Goal: Task Accomplishment & Management: Manage account settings

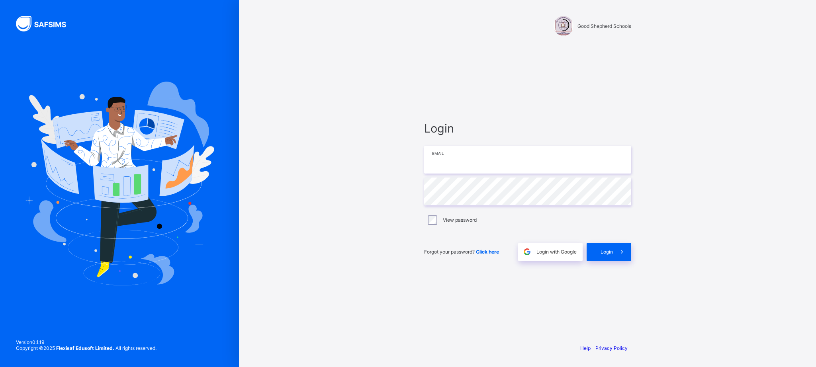
click at [527, 164] on input "email" at bounding box center [527, 160] width 207 height 28
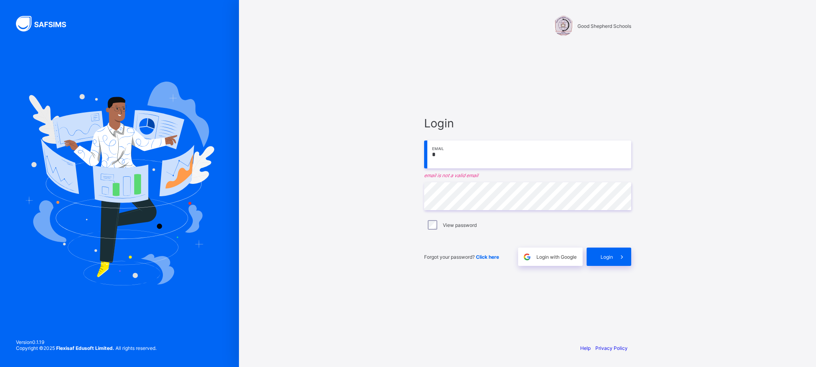
type input "**********"
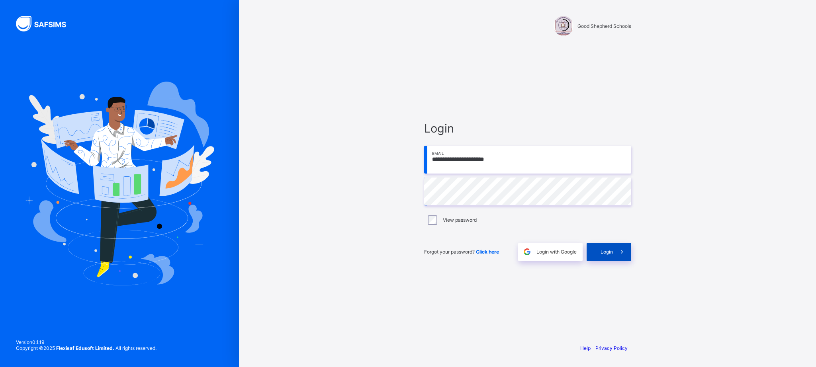
click at [620, 256] on icon at bounding box center [621, 252] width 8 height 8
click at [601, 254] on span "Login" at bounding box center [606, 252] width 12 height 6
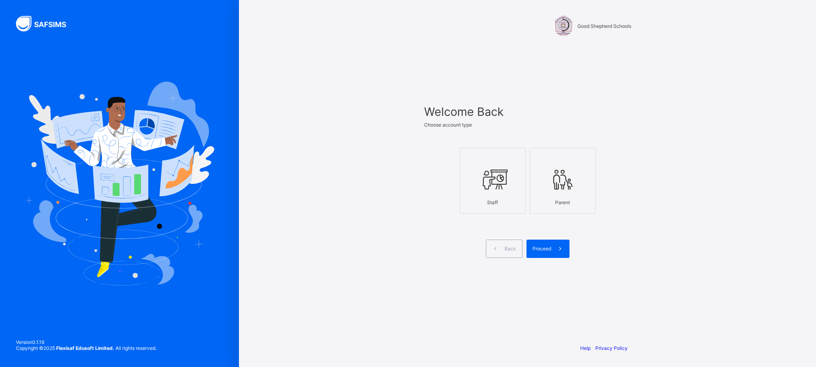
click at [490, 186] on icon at bounding box center [493, 180] width 28 height 24
click at [546, 251] on span "Proceed" at bounding box center [541, 249] width 19 height 6
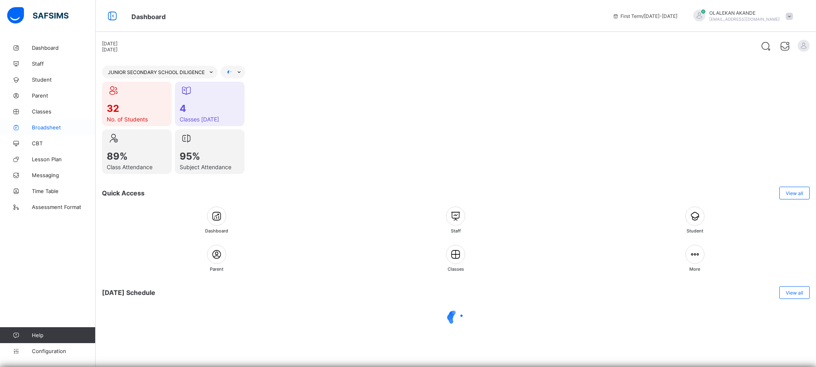
click at [37, 126] on span "Broadsheet" at bounding box center [64, 127] width 64 height 6
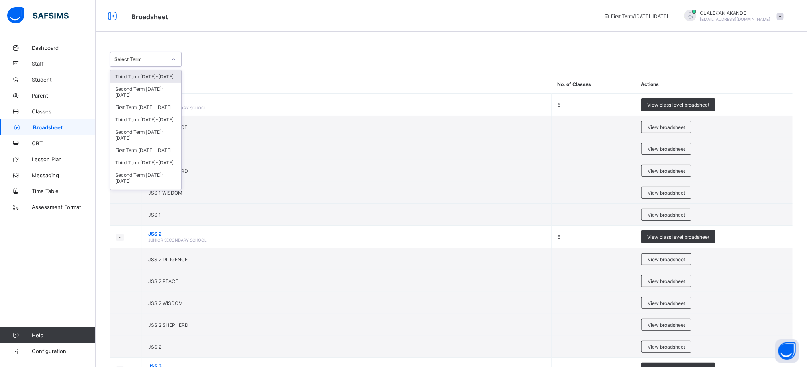
click at [160, 55] on div "Select Term" at bounding box center [138, 59] width 56 height 11
click at [140, 122] on div "Third Term [DATE]-[DATE]" at bounding box center [145, 119] width 71 height 12
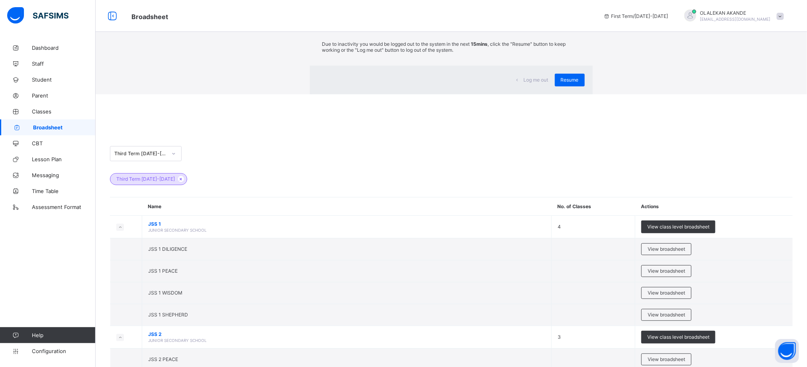
click at [577, 21] on div "×" at bounding box center [581, 15] width 8 height 14
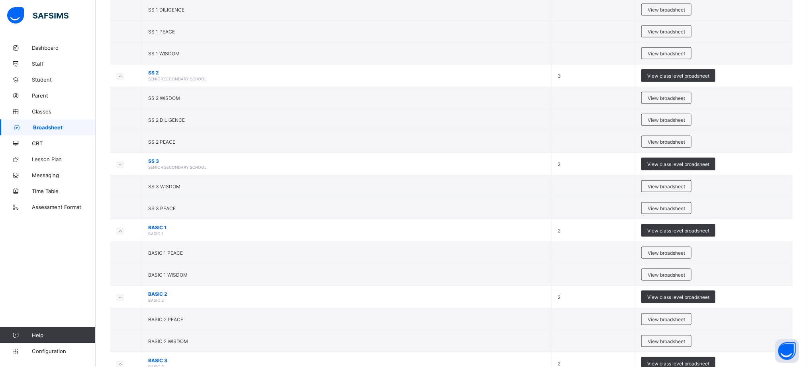
scroll to position [437, 0]
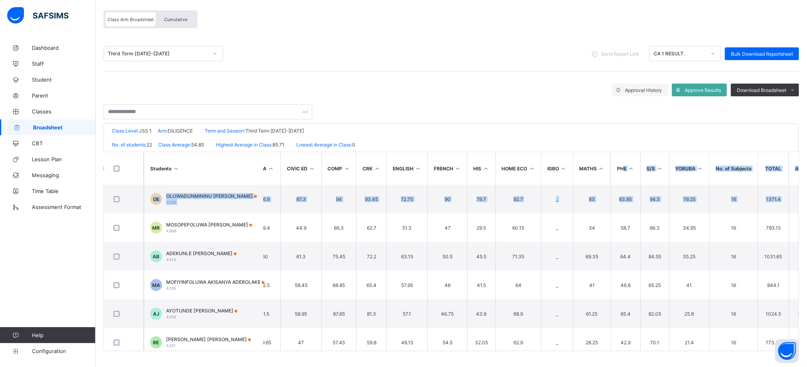
drag, startPoint x: 804, startPoint y: 164, endPoint x: 807, endPoint y: 210, distance: 46.7
click at [807, 210] on html "JSS 1 DILIGENCE Broadsheet First Term / 2025-2026 OLALEKAN AKANDE aoakande2016@…" at bounding box center [403, 152] width 807 height 430
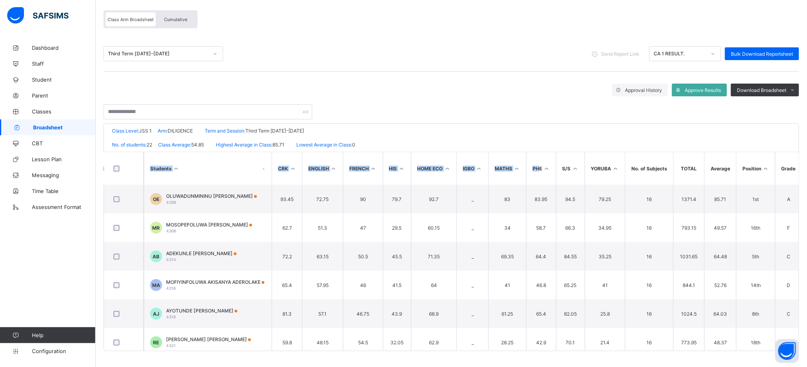
click at [629, 179] on th "No. of Subjects" at bounding box center [649, 168] width 48 height 33
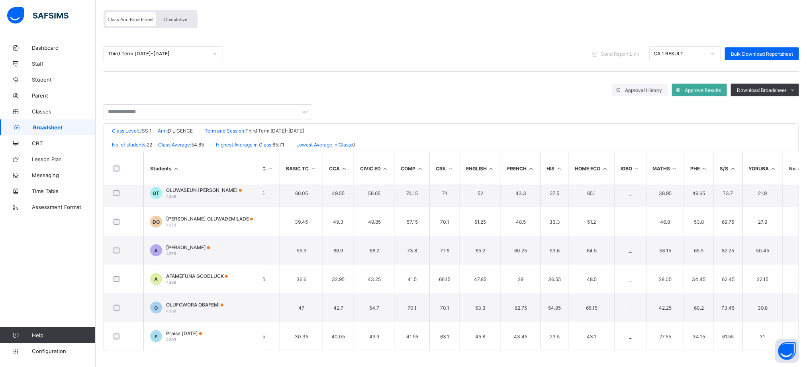
scroll to position [467, 0]
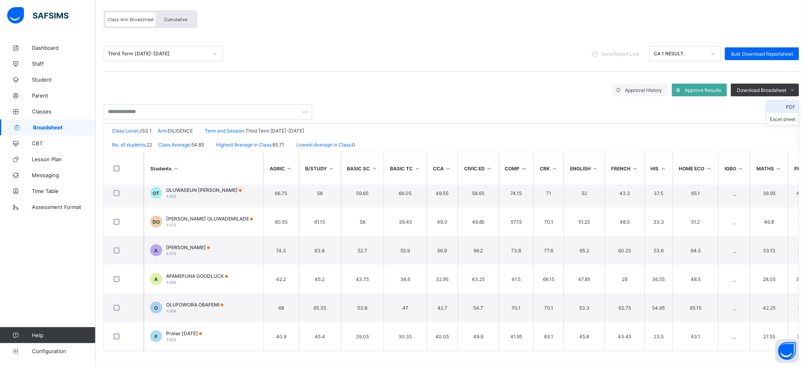
click at [789, 111] on li "PDF" at bounding box center [782, 107] width 32 height 12
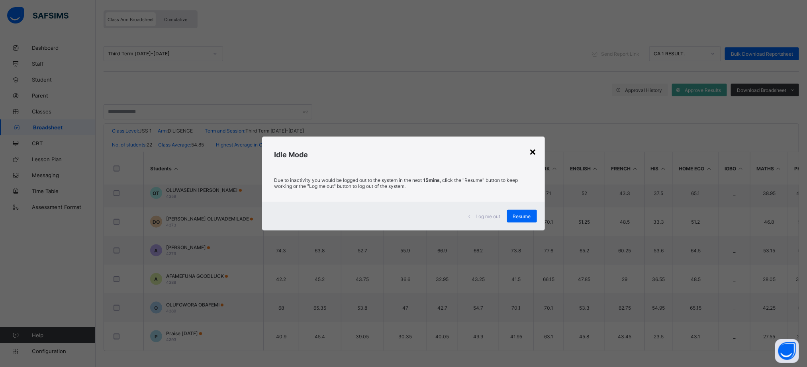
click at [532, 150] on div "×" at bounding box center [533, 152] width 8 height 14
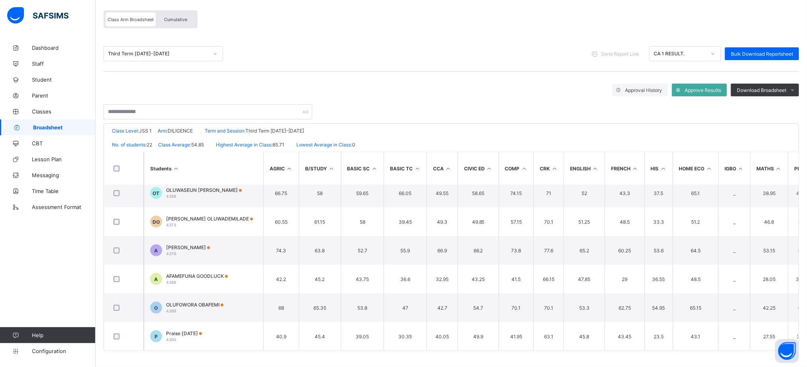
click at [177, 23] on div "Cumulative" at bounding box center [176, 19] width 40 height 14
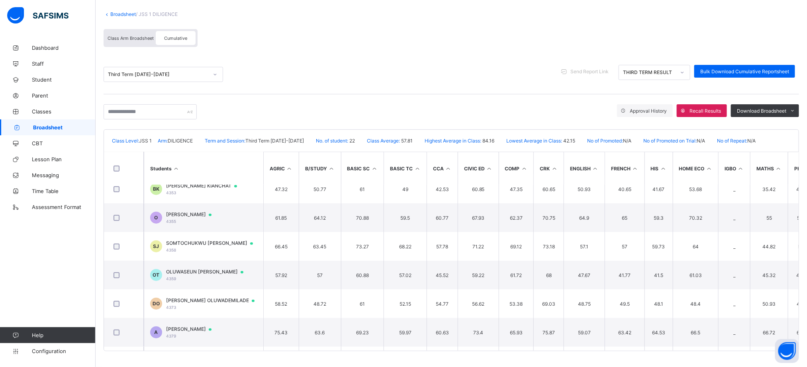
scroll to position [467, 0]
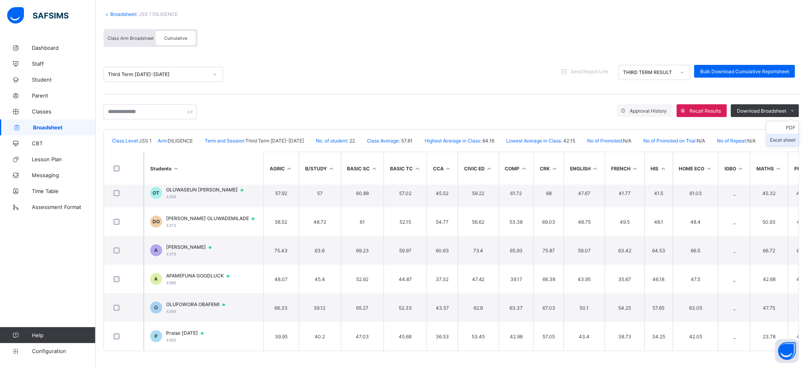
click at [794, 140] on li "Excel sheet" at bounding box center [782, 140] width 32 height 12
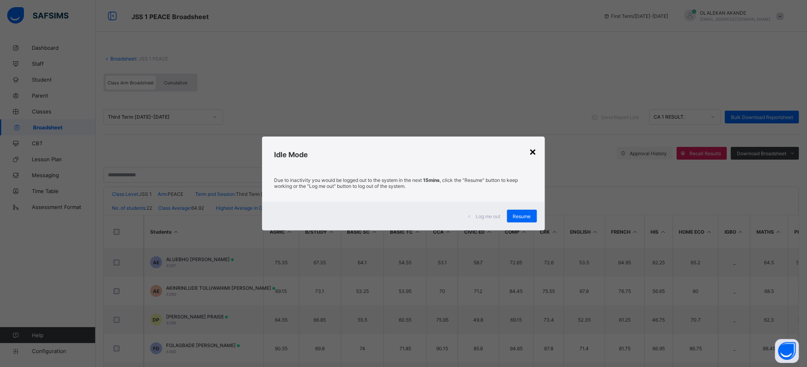
click at [537, 151] on div "×" at bounding box center [533, 152] width 8 height 14
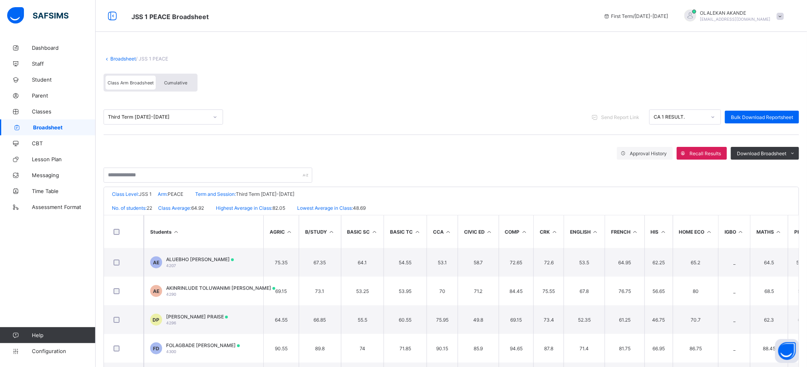
click at [171, 79] on div "Cumulative" at bounding box center [176, 83] width 40 height 14
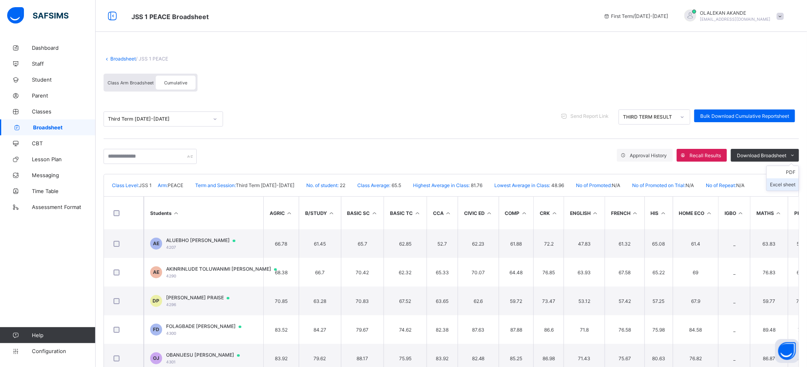
click at [789, 185] on li "Excel sheet" at bounding box center [782, 184] width 32 height 12
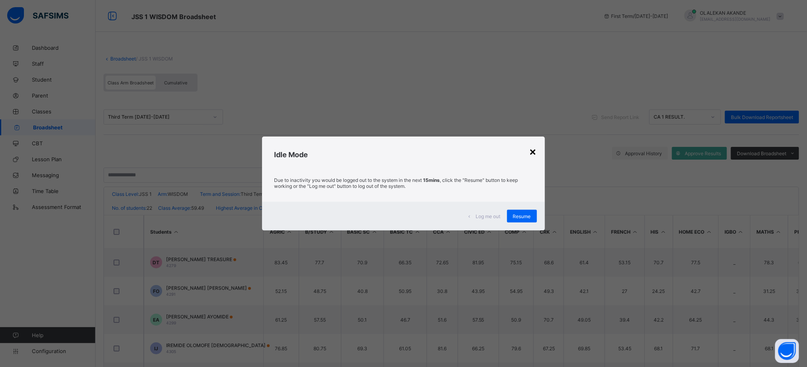
click at [534, 152] on div "×" at bounding box center [533, 152] width 8 height 14
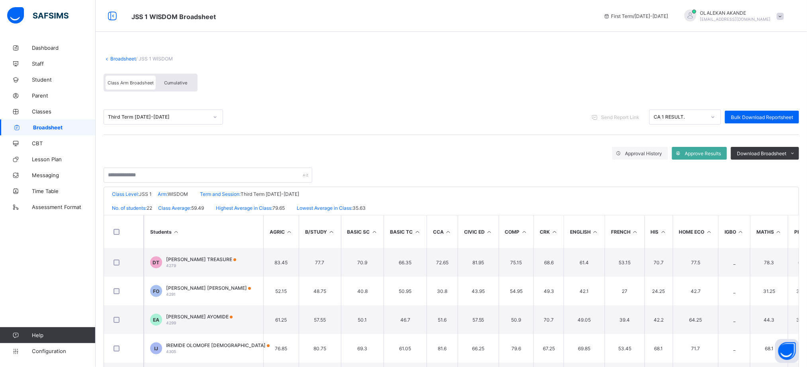
click at [171, 83] on span "Cumulative" at bounding box center [175, 83] width 23 height 6
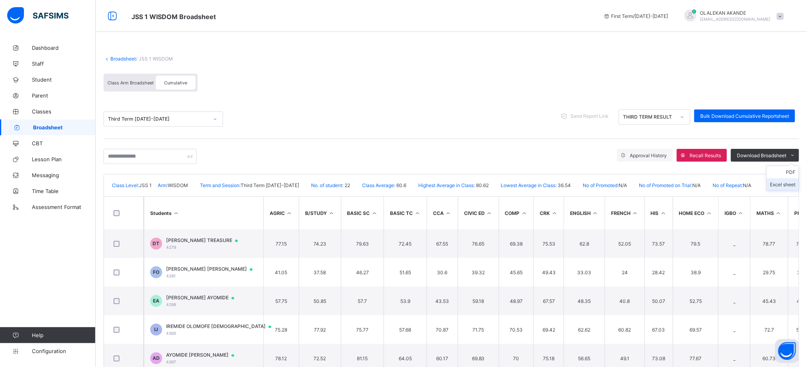
click at [786, 186] on li "Excel sheet" at bounding box center [782, 184] width 32 height 12
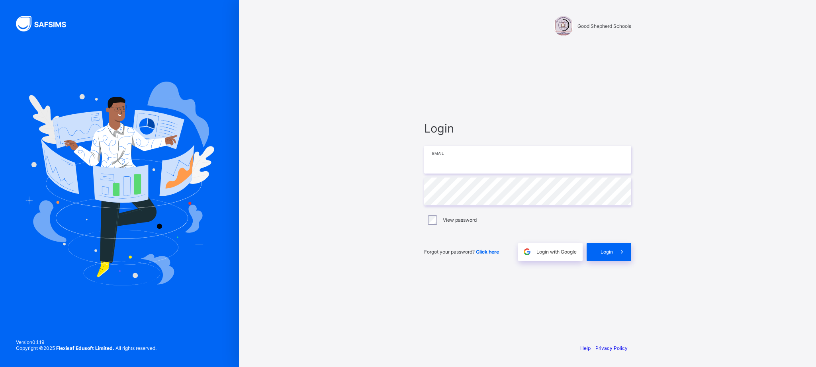
click at [450, 154] on input "email" at bounding box center [527, 160] width 207 height 28
type input "**********"
click at [604, 252] on span "Login" at bounding box center [606, 252] width 12 height 6
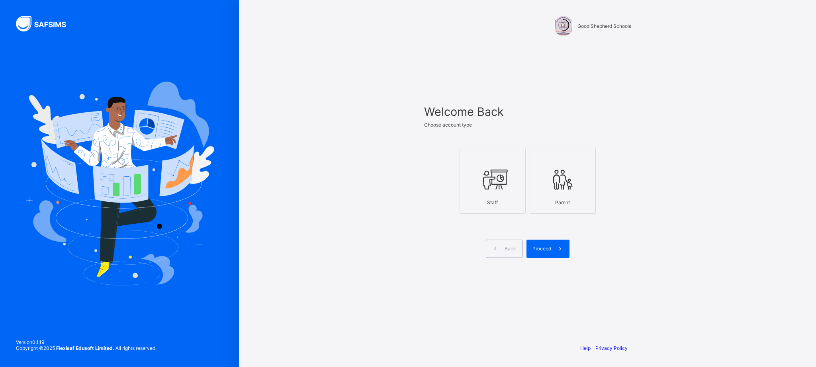
click at [505, 193] on div at bounding box center [492, 179] width 57 height 31
click at [543, 248] on span "Proceed" at bounding box center [541, 249] width 19 height 6
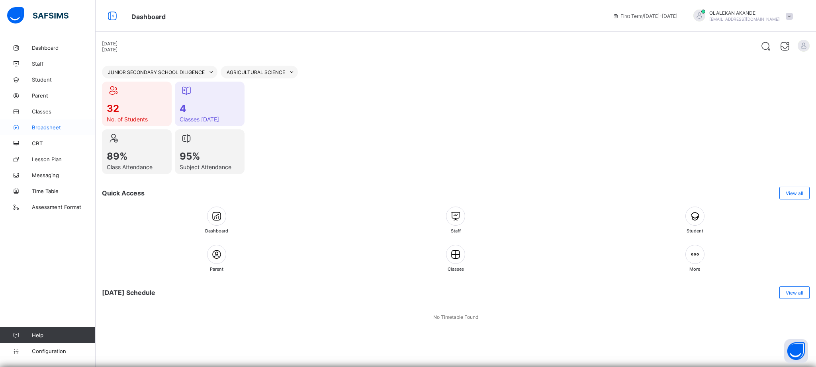
click at [40, 127] on span "Broadsheet" at bounding box center [64, 127] width 64 height 6
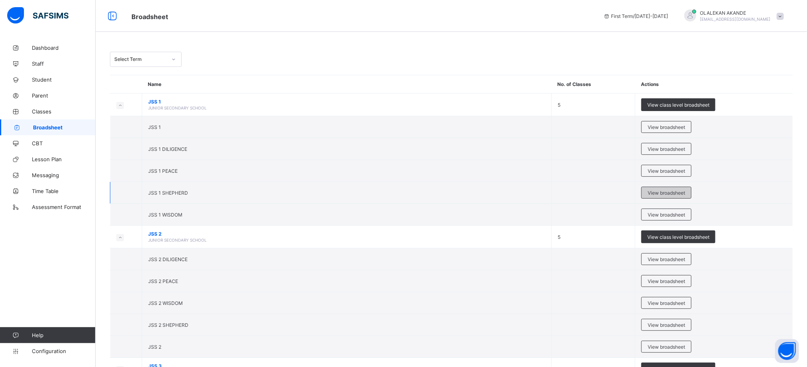
click at [678, 194] on span "View broadsheet" at bounding box center [665, 193] width 37 height 6
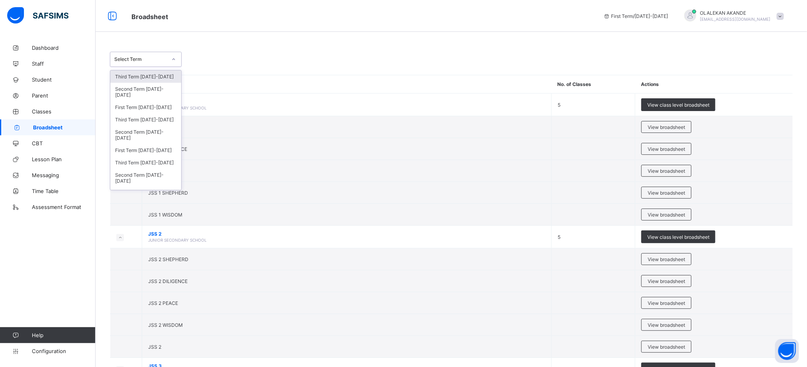
click at [162, 57] on div "Select Term" at bounding box center [140, 60] width 53 height 6
click at [146, 118] on div "Third Term 2024-2025" at bounding box center [145, 119] width 71 height 12
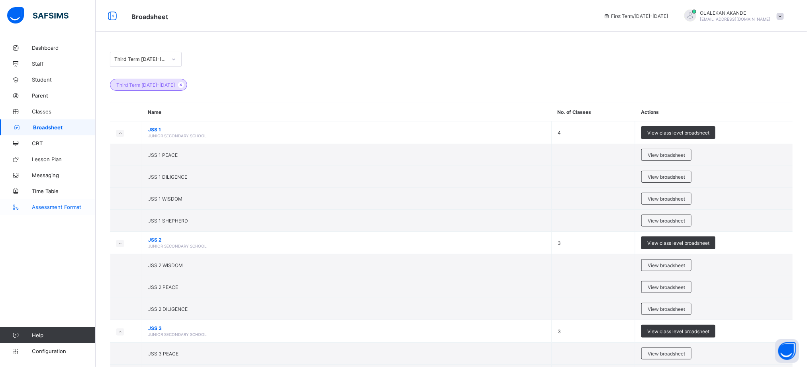
click at [55, 207] on span "Assessment Format" at bounding box center [64, 207] width 64 height 6
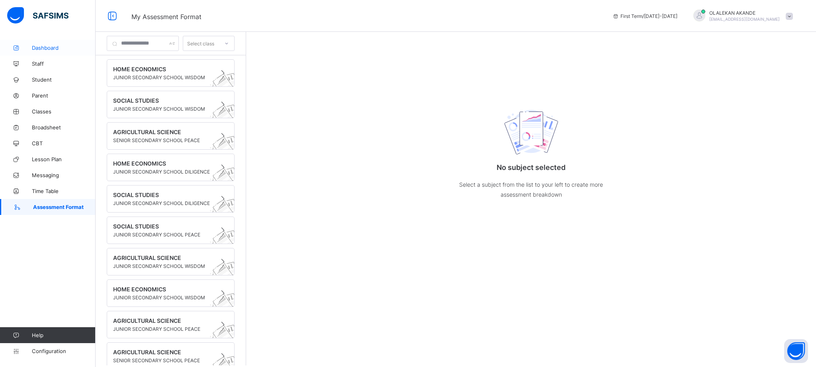
click at [36, 47] on span "Dashboard" at bounding box center [64, 48] width 64 height 6
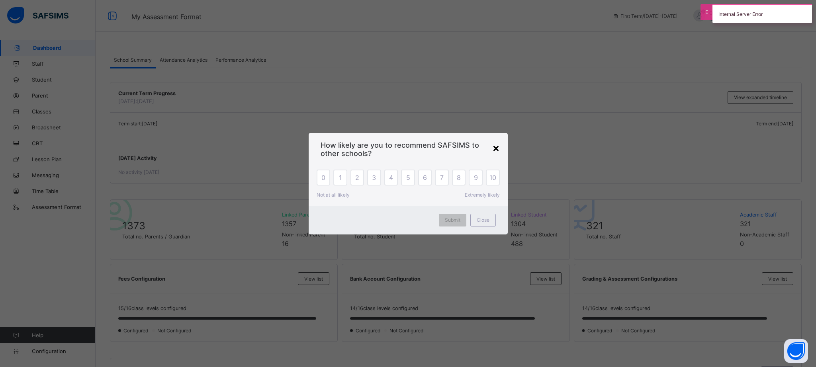
click at [496, 147] on div "×" at bounding box center [496, 148] width 8 height 14
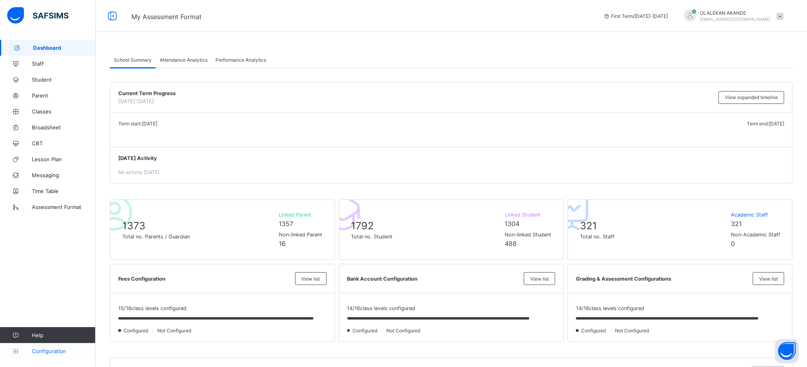
click at [38, 348] on span "Configuration" at bounding box center [63, 351] width 63 height 6
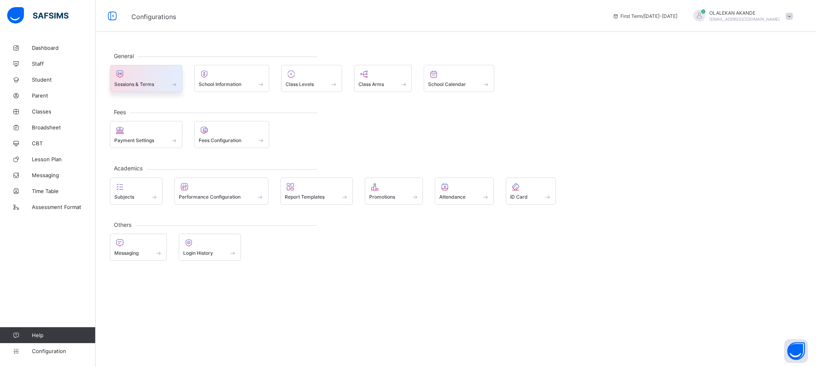
click at [159, 85] on div "Sessions & Terms" at bounding box center [146, 84] width 64 height 7
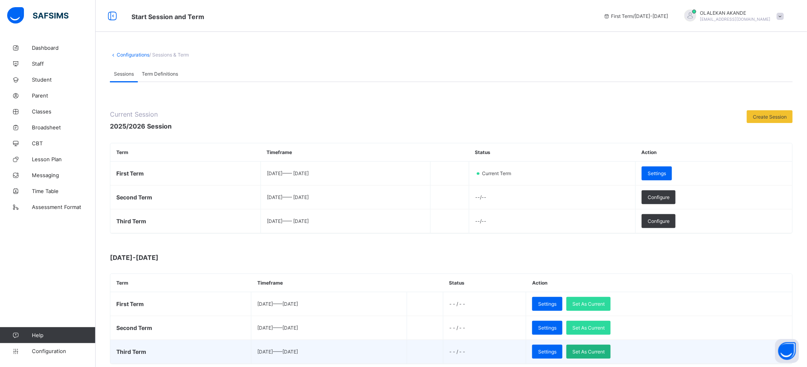
click at [604, 352] on span "Set As Current" at bounding box center [588, 352] width 32 height 6
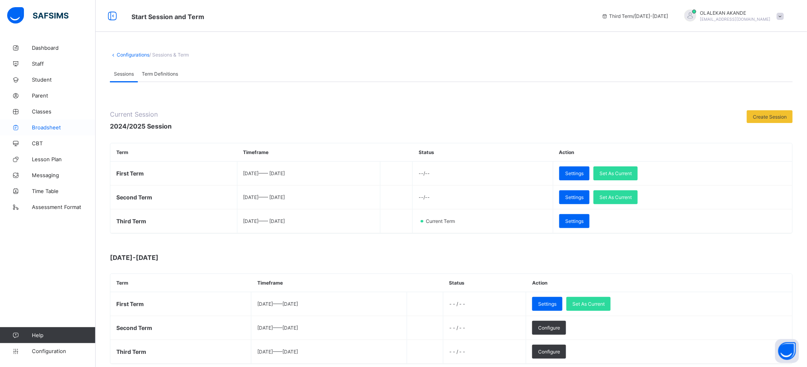
click at [44, 129] on span "Broadsheet" at bounding box center [64, 127] width 64 height 6
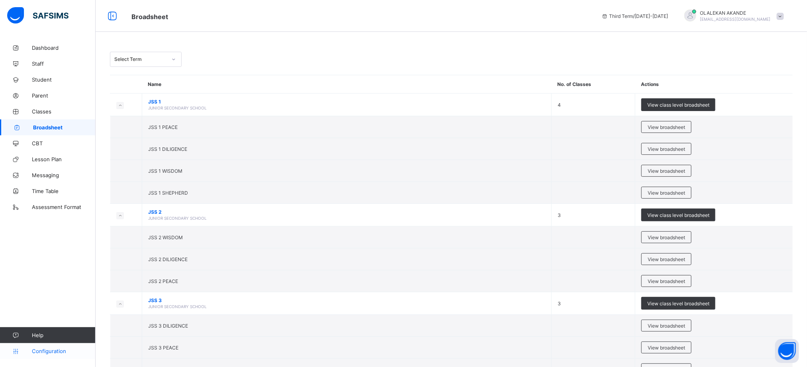
click at [58, 354] on span "Configuration" at bounding box center [63, 351] width 63 height 6
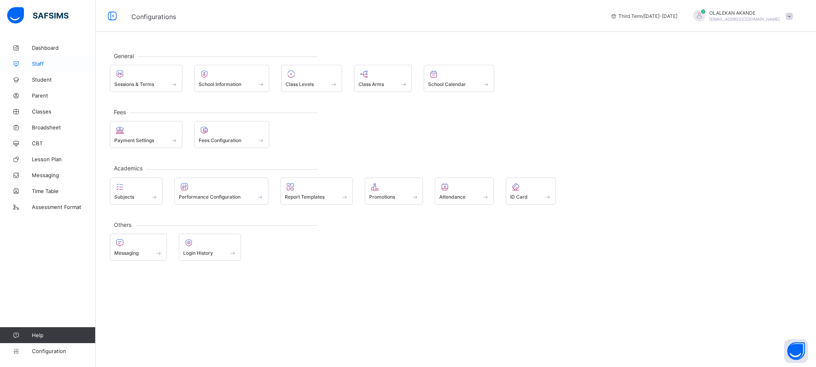
click at [42, 60] on link "Staff" at bounding box center [48, 64] width 96 height 16
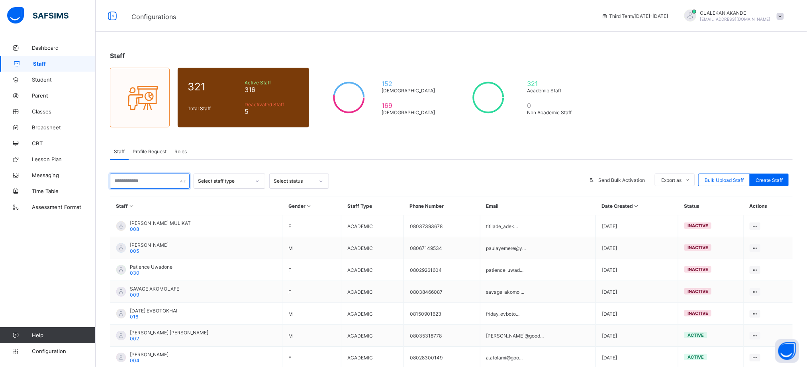
click at [159, 183] on input "text" at bounding box center [150, 181] width 80 height 15
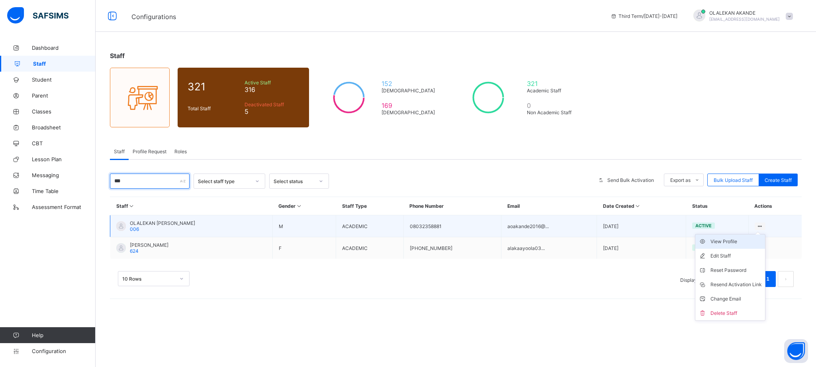
type input "***"
click at [744, 244] on div "View Profile" at bounding box center [735, 242] width 51 height 8
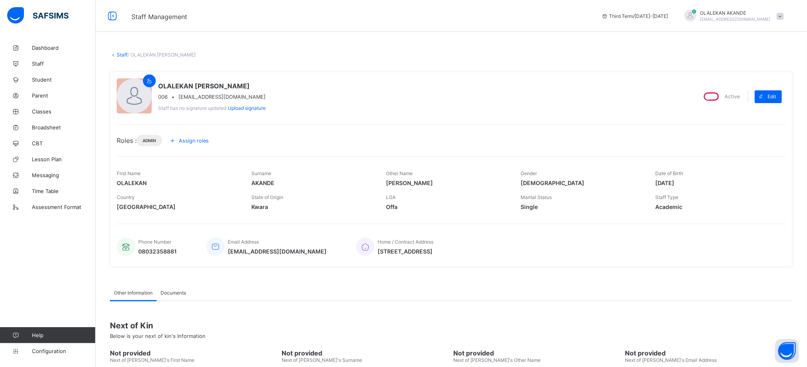
click at [187, 138] on span "Assign roles" at bounding box center [194, 141] width 30 height 6
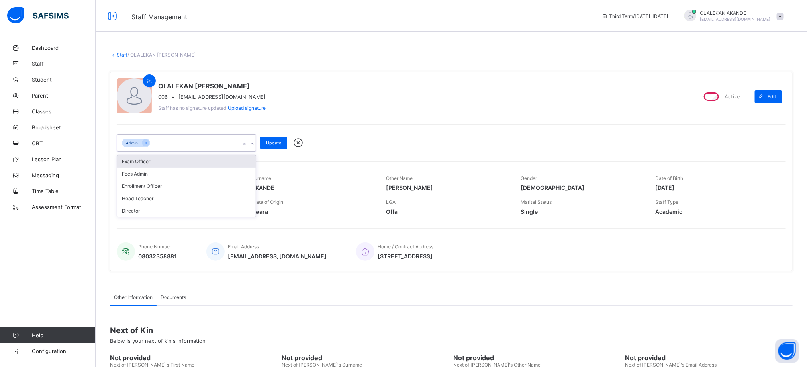
click at [196, 143] on div "Admin" at bounding box center [178, 143] width 123 height 17
click at [188, 162] on div "Exam Officer" at bounding box center [186, 161] width 139 height 12
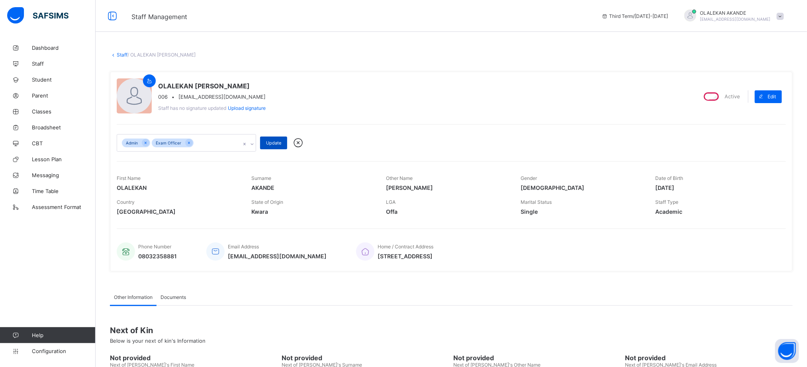
click at [282, 143] on div "Update" at bounding box center [273, 143] width 27 height 13
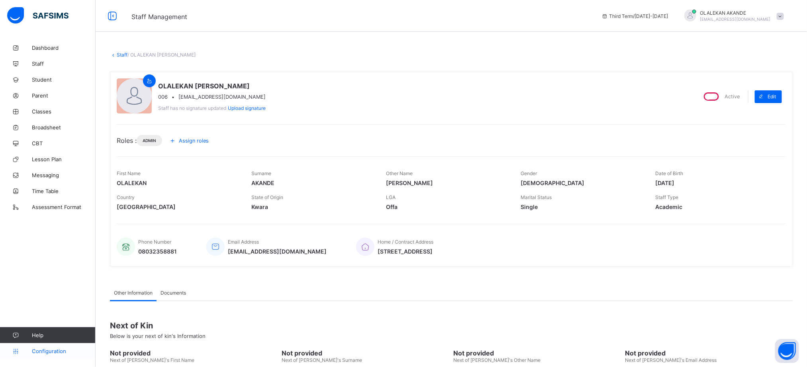
click at [45, 352] on span "Configuration" at bounding box center [63, 351] width 63 height 6
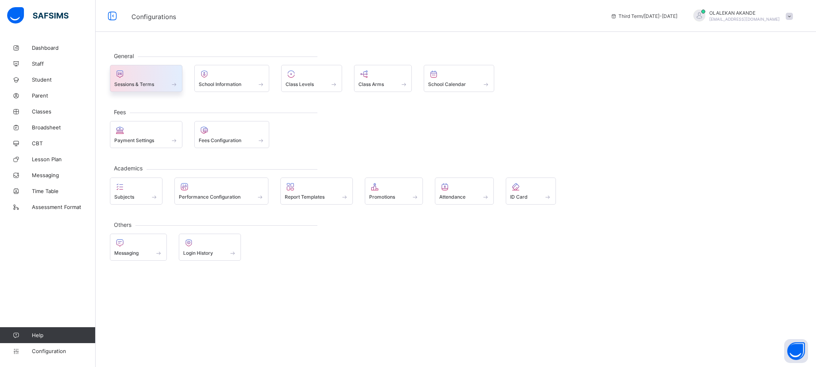
click at [140, 79] on span at bounding box center [146, 80] width 64 height 2
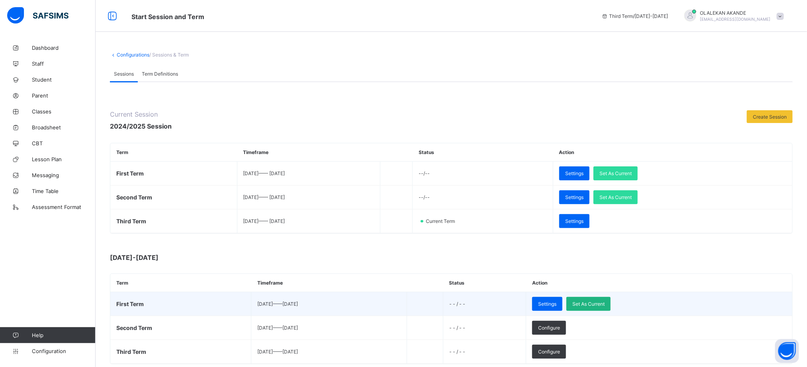
click at [604, 307] on span "Set As Current" at bounding box center [588, 304] width 32 height 6
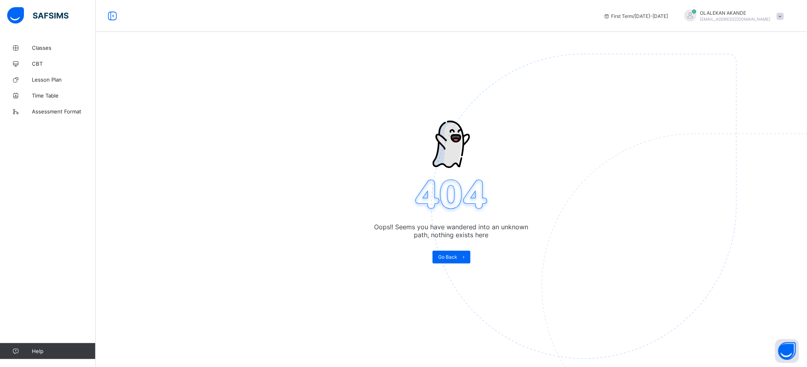
click at [457, 260] on span "Go Back" at bounding box center [447, 257] width 19 height 6
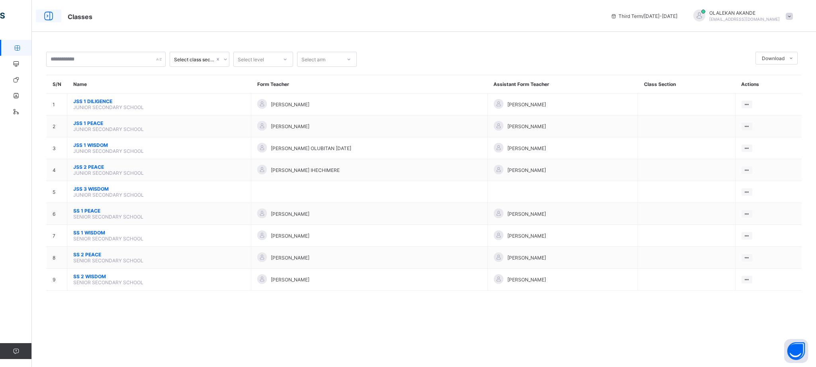
click at [46, 20] on icon at bounding box center [49, 16] width 14 height 12
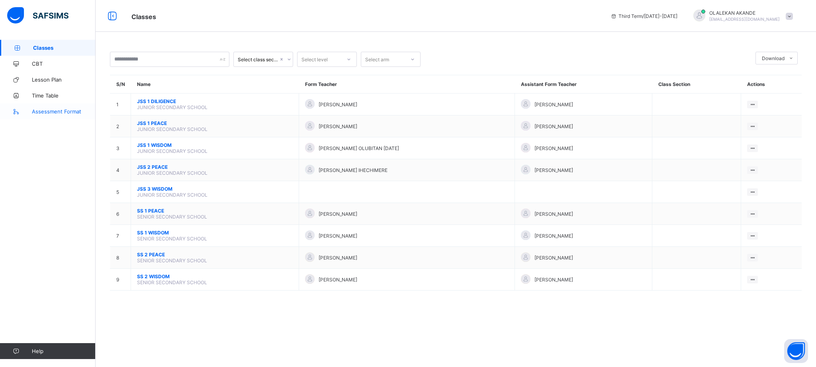
click at [43, 109] on span "Assessment Format" at bounding box center [64, 111] width 64 height 6
